Goal: Find specific page/section: Find specific page/section

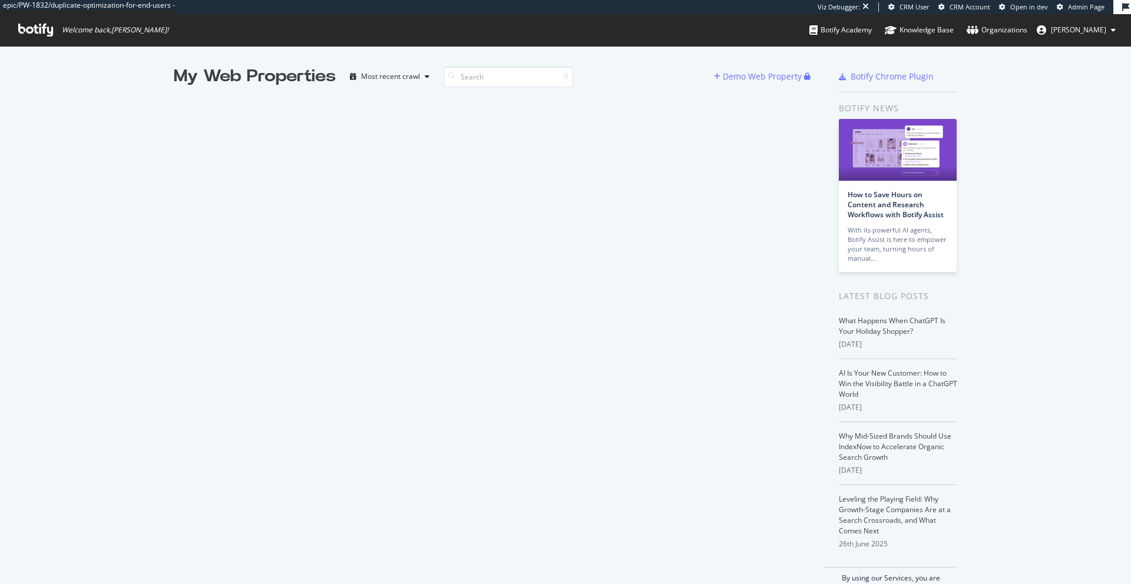
scroll to position [576, 1113]
click at [499, 275] on div "My Web Properties Most recent crawl Demo Web Property" at bounding box center [499, 329] width 651 height 528
click at [101, 31] on span "Welcome back, josselin !" at bounding box center [115, 29] width 107 height 9
click at [34, 35] on icon at bounding box center [35, 30] width 35 height 13
